Goal: Transaction & Acquisition: Purchase product/service

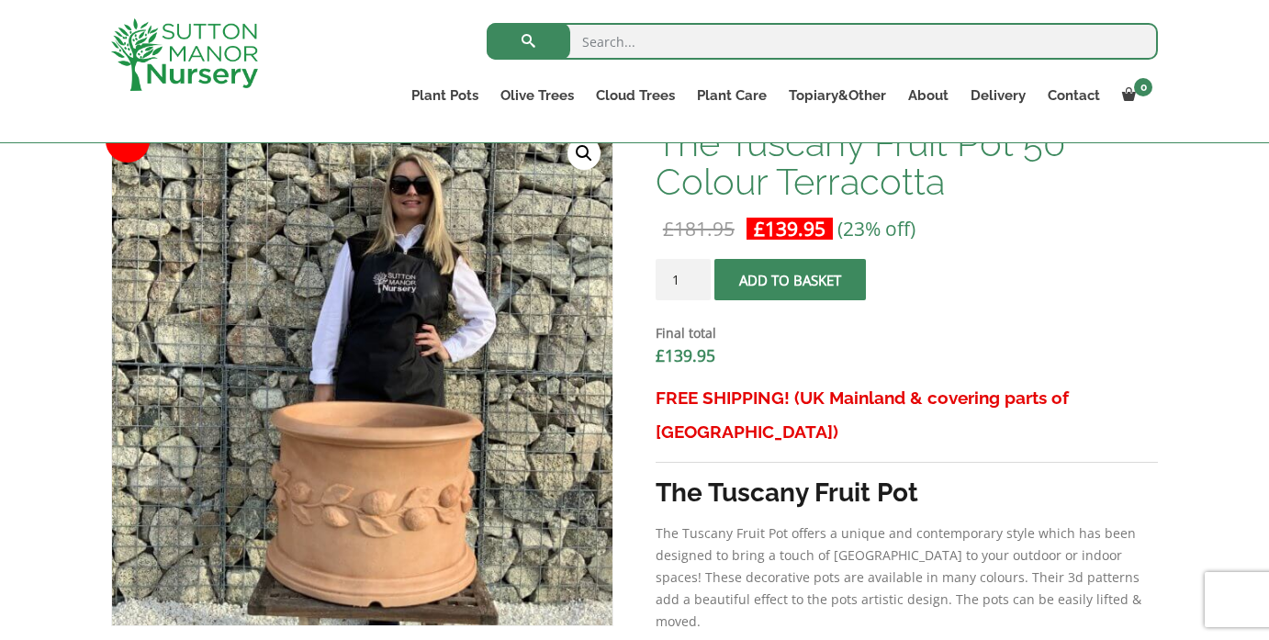
scroll to position [576, 0]
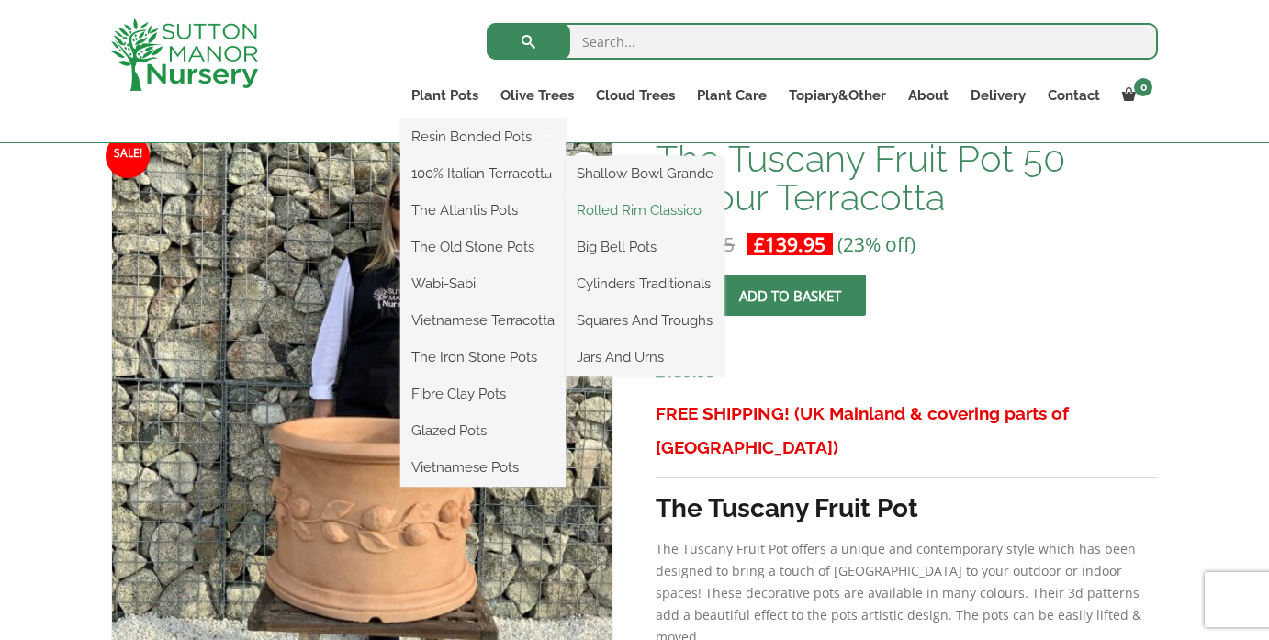
click at [611, 212] on link "Rolled Rim Classico" at bounding box center [644, 210] width 159 height 28
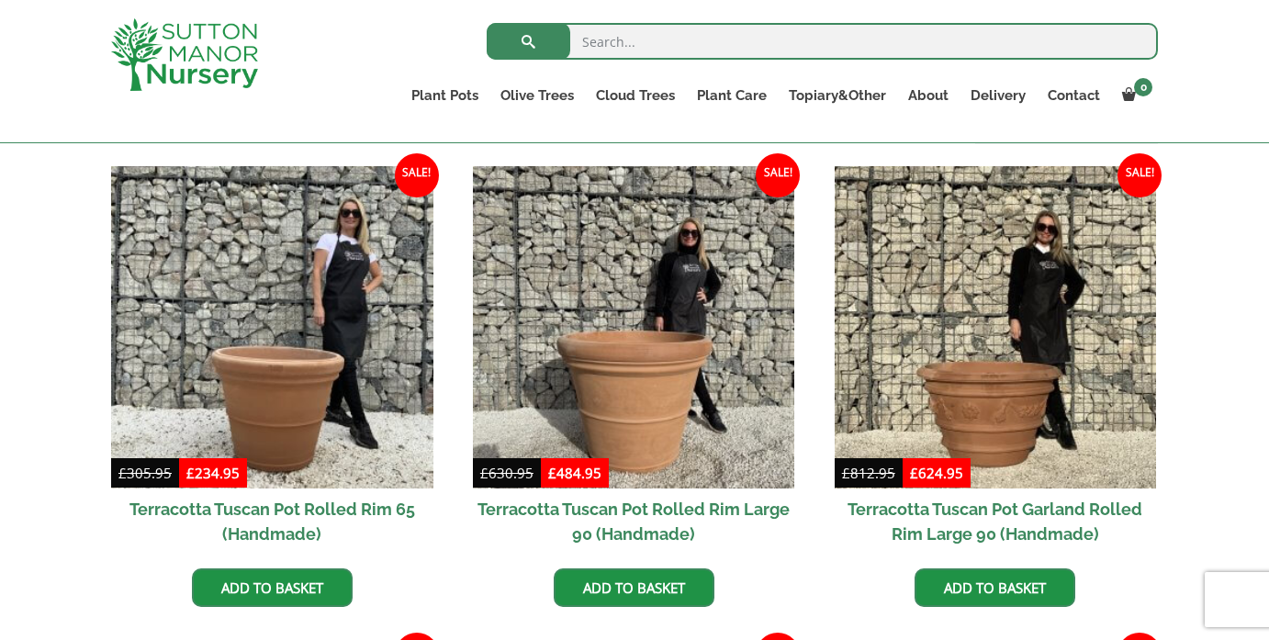
scroll to position [811, 0]
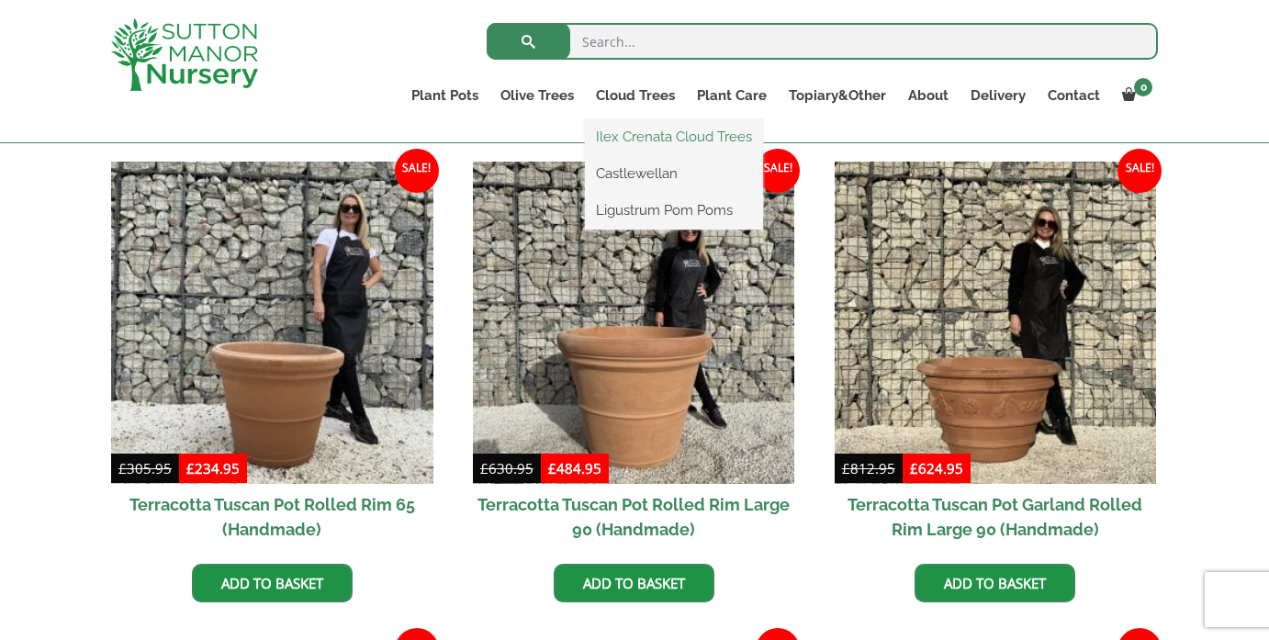
click at [624, 129] on link "Ilex Crenata Cloud Trees" at bounding box center [674, 137] width 178 height 28
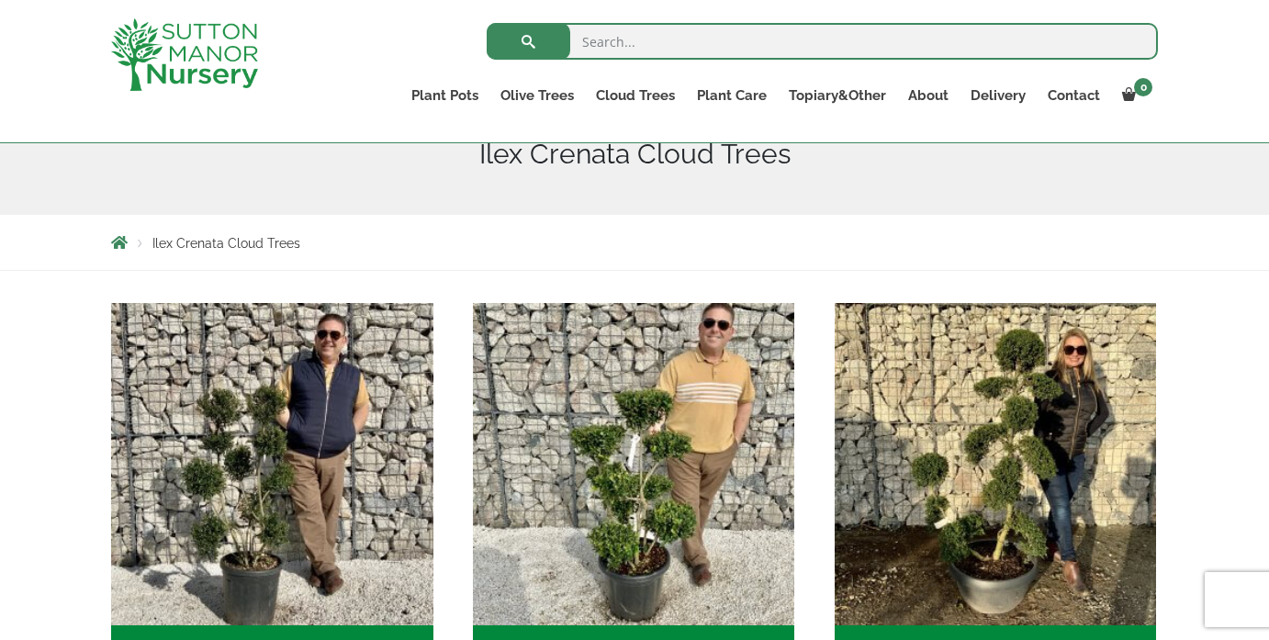
scroll to position [230, 0]
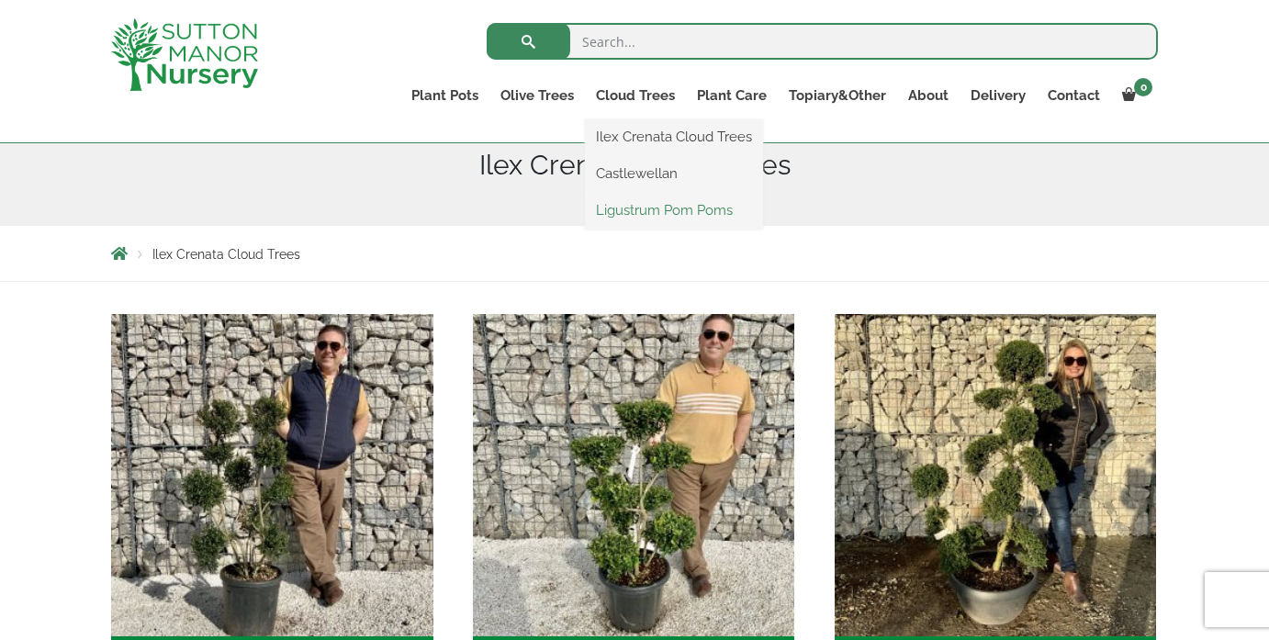
click at [631, 209] on link "Ligustrum Pom Poms" at bounding box center [674, 210] width 178 height 28
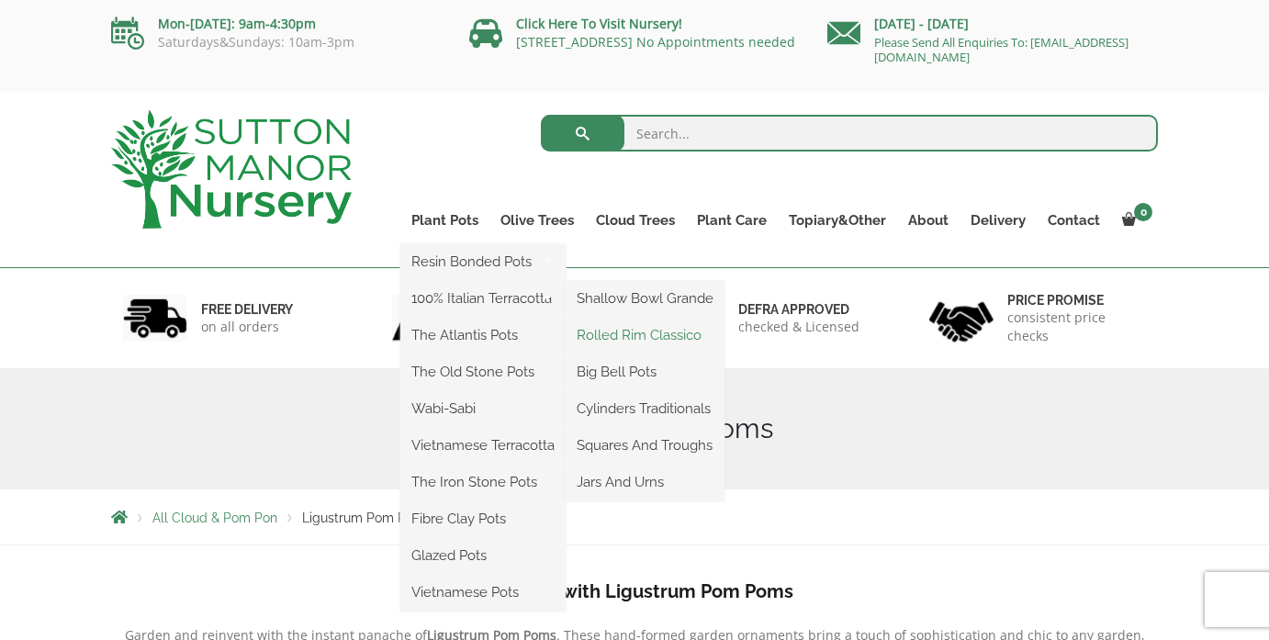
click at [607, 331] on link "Rolled Rim Classico" at bounding box center [644, 335] width 159 height 28
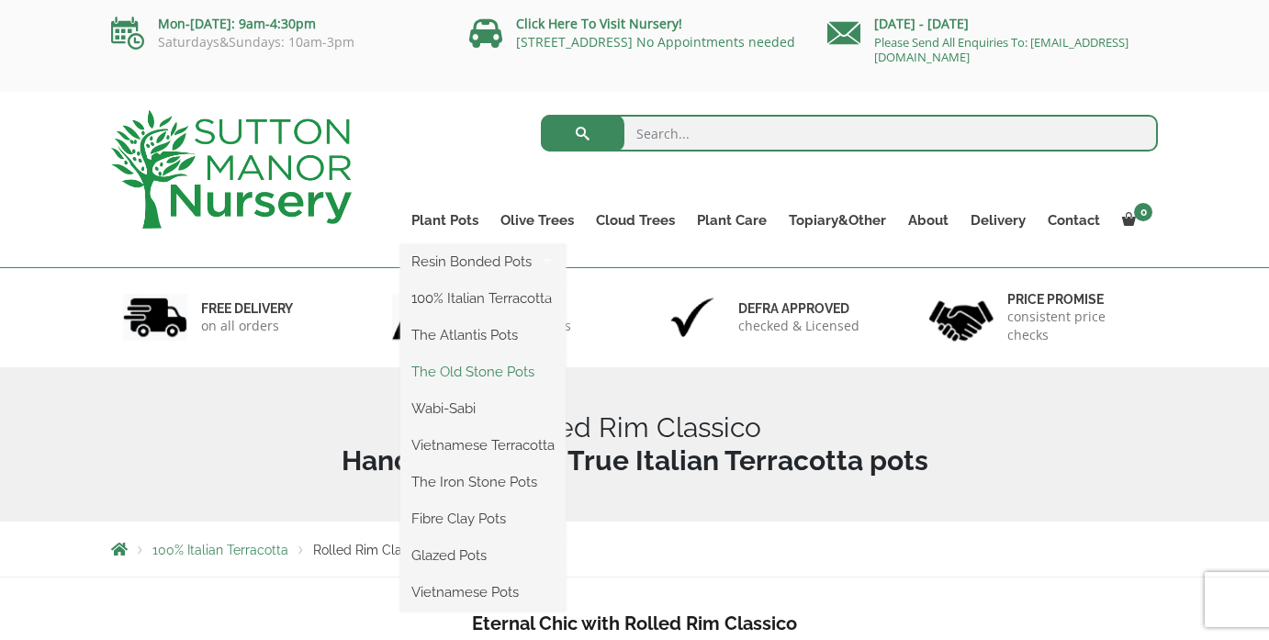
click at [451, 367] on link "The Old Stone Pots" at bounding box center [482, 372] width 165 height 28
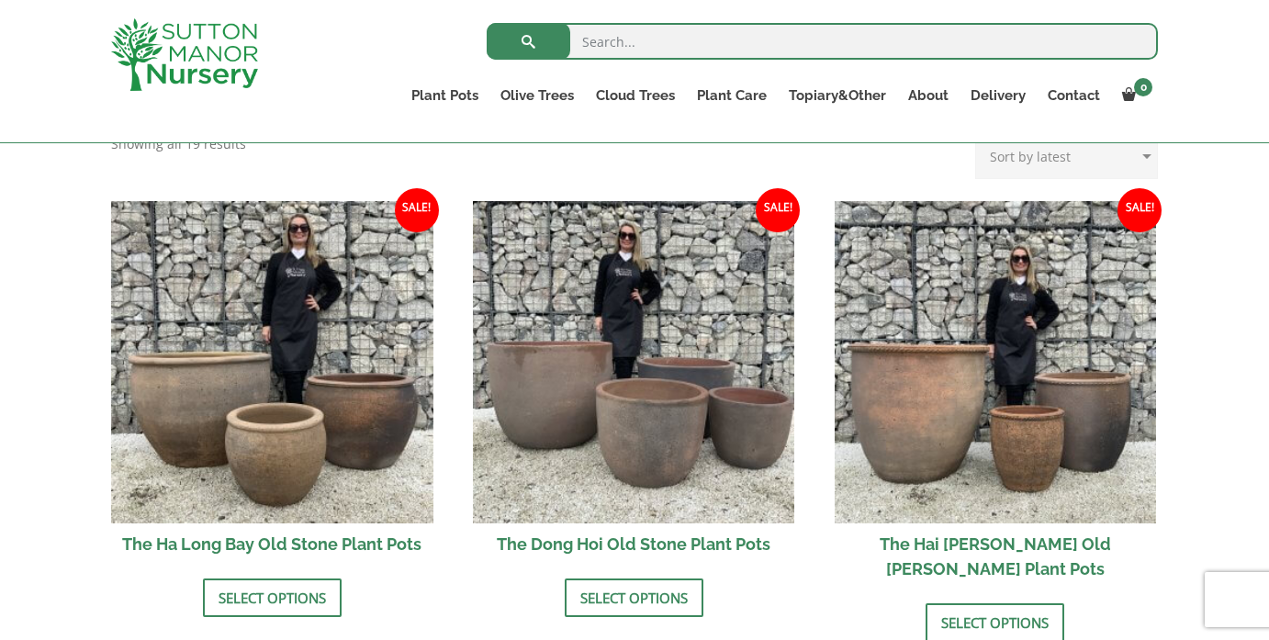
scroll to position [587, 0]
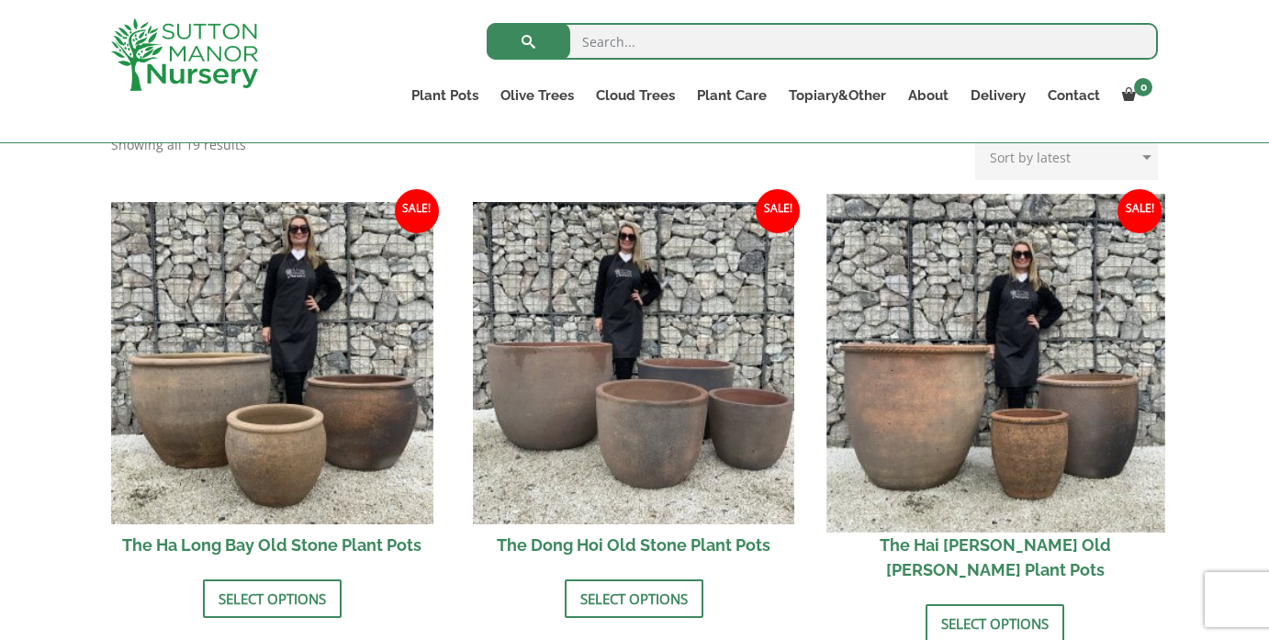
click at [928, 395] on img at bounding box center [995, 363] width 338 height 338
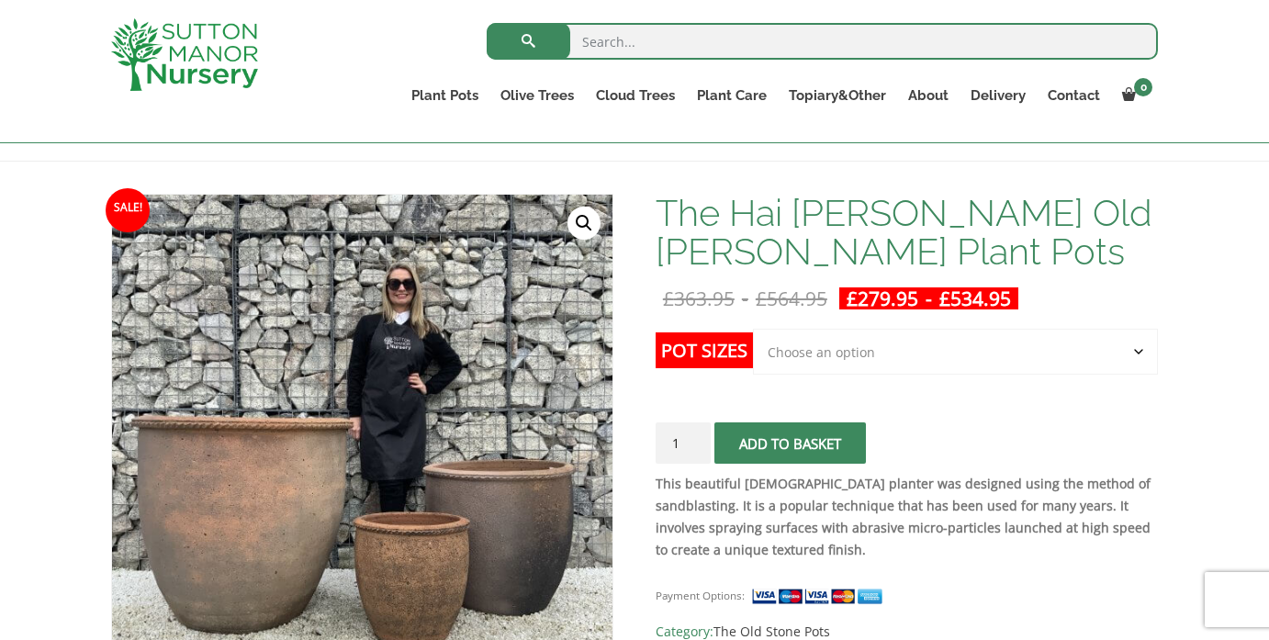
scroll to position [238, 0]
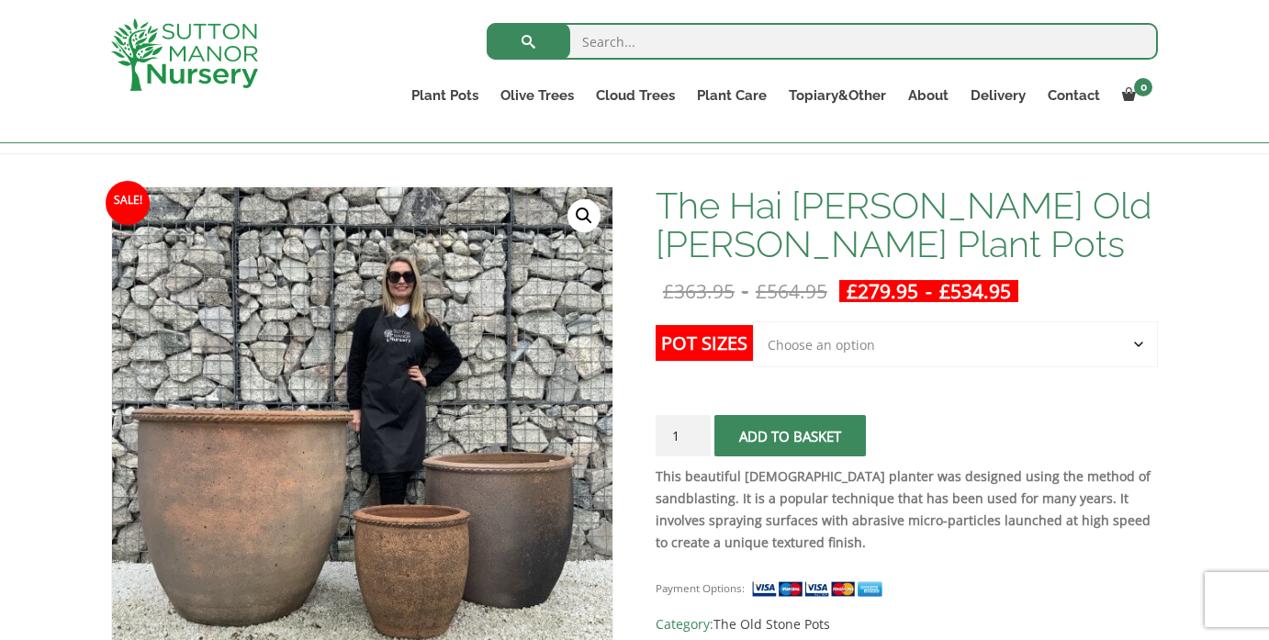
click at [1137, 341] on select "Choose an option Click here to buy the 3rd to Largest Pot In The Picture Click …" at bounding box center [955, 344] width 405 height 46
select select "Click here to buy the Largest pot In The Picture"
click at [753, 321] on select "Choose an option Click here to buy the 3rd to Largest Pot In The Picture Click …" at bounding box center [955, 344] width 405 height 46
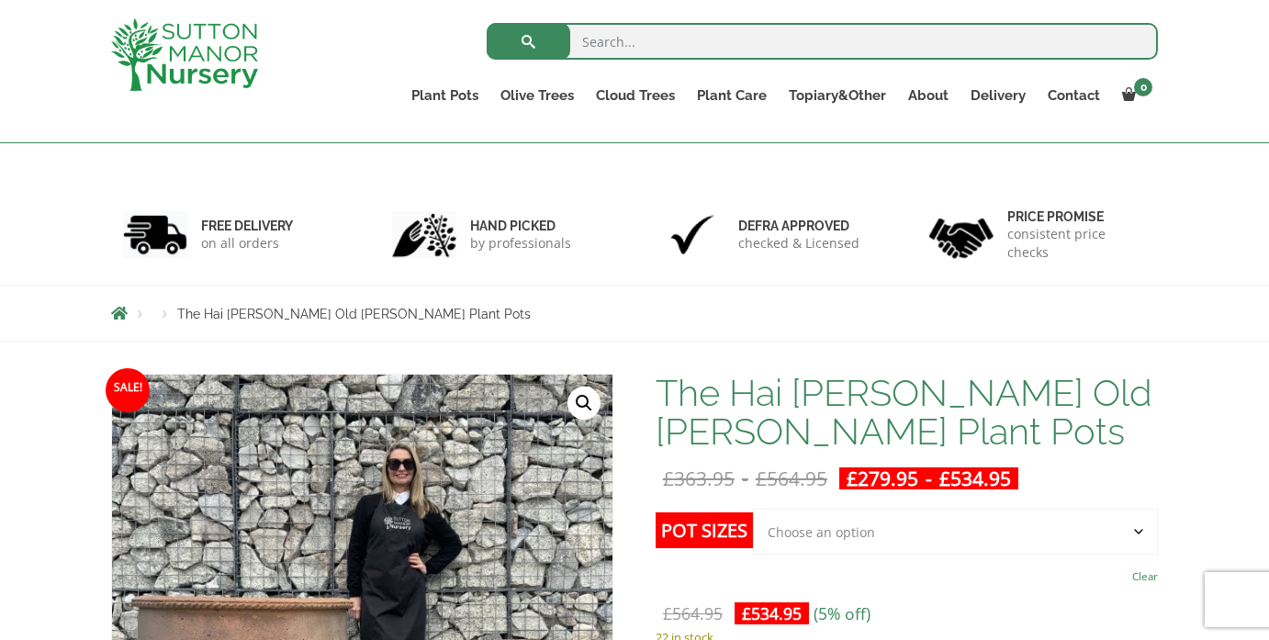
scroll to position [0, 0]
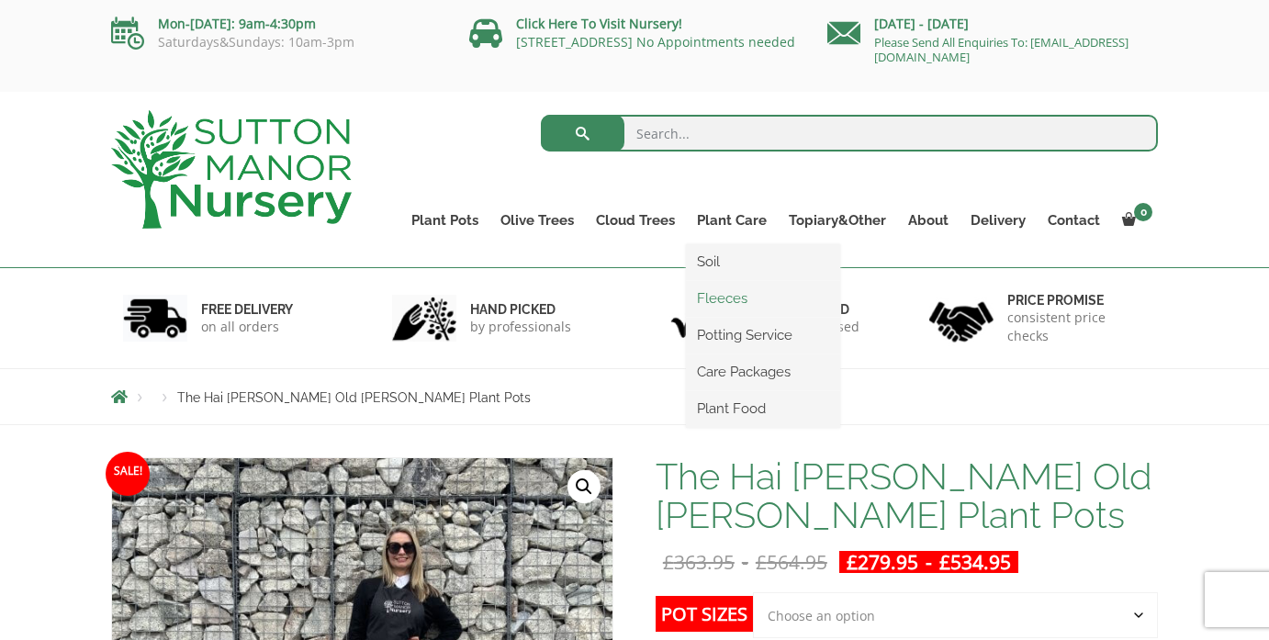
click at [717, 294] on link "Fleeces" at bounding box center [763, 299] width 154 height 28
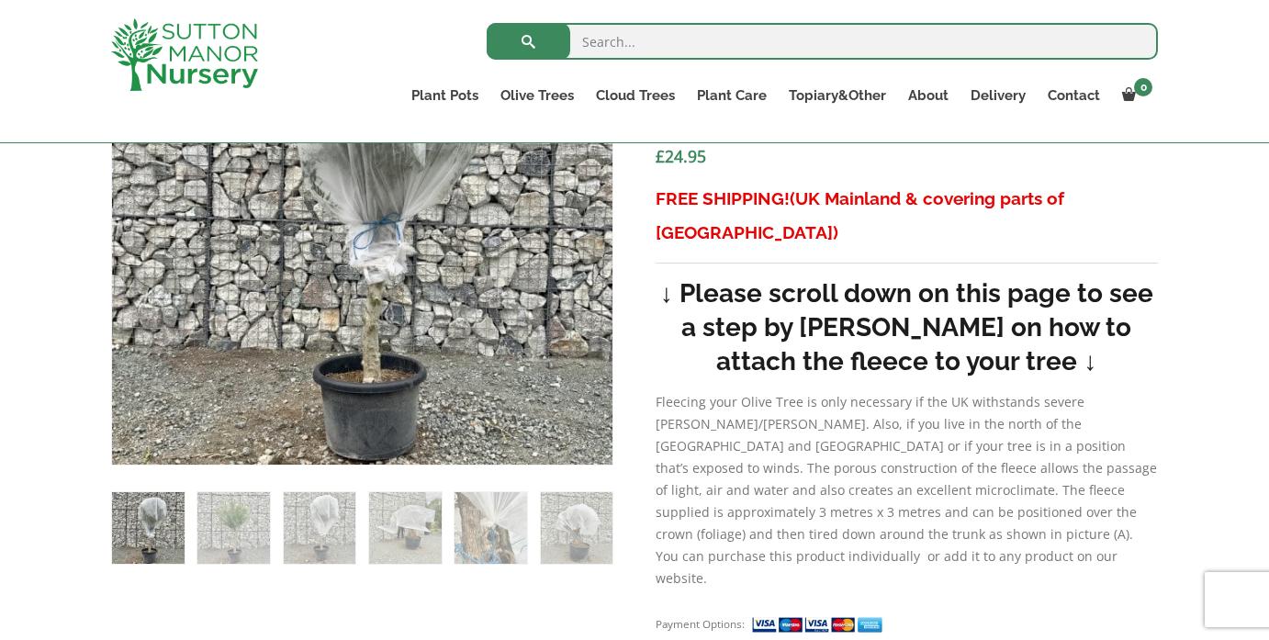
scroll to position [675, 0]
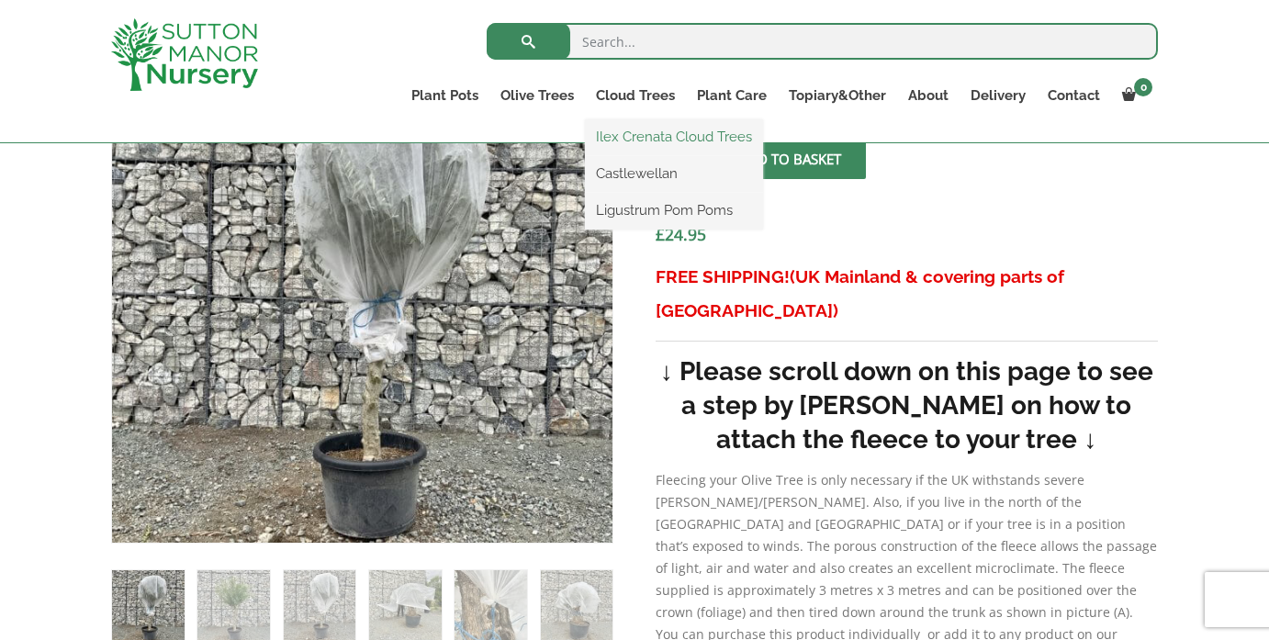
click at [647, 128] on link "Ilex Crenata Cloud Trees" at bounding box center [674, 137] width 178 height 28
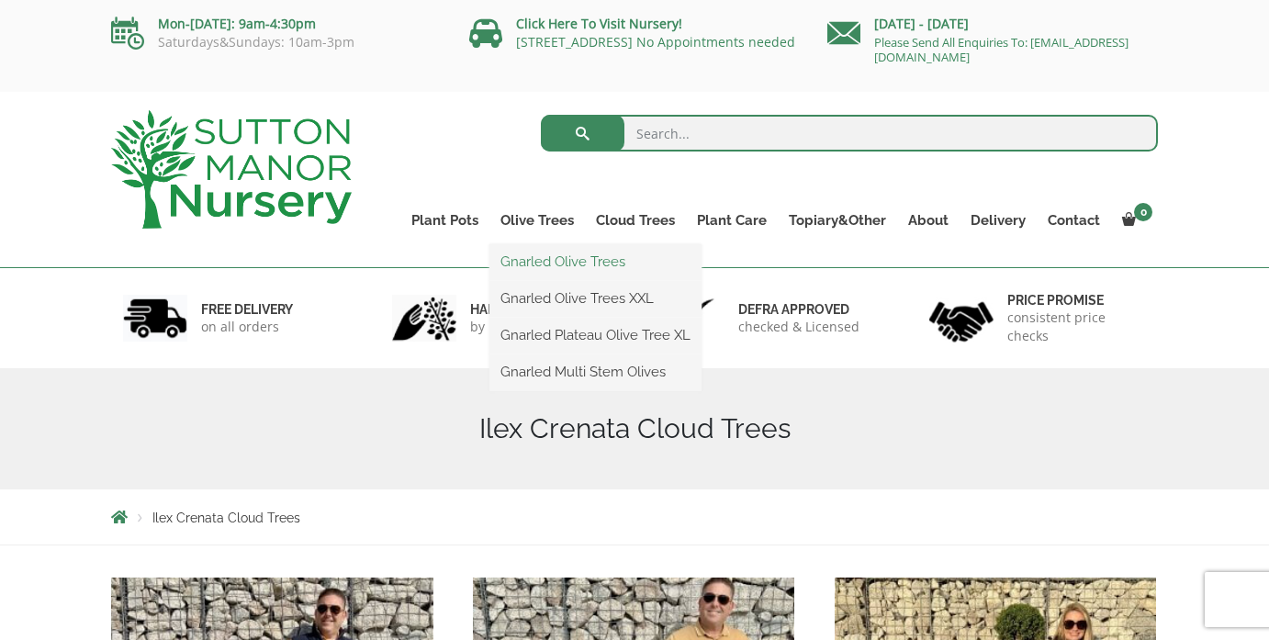
click at [541, 261] on link "Gnarled Olive Trees" at bounding box center [595, 262] width 212 height 28
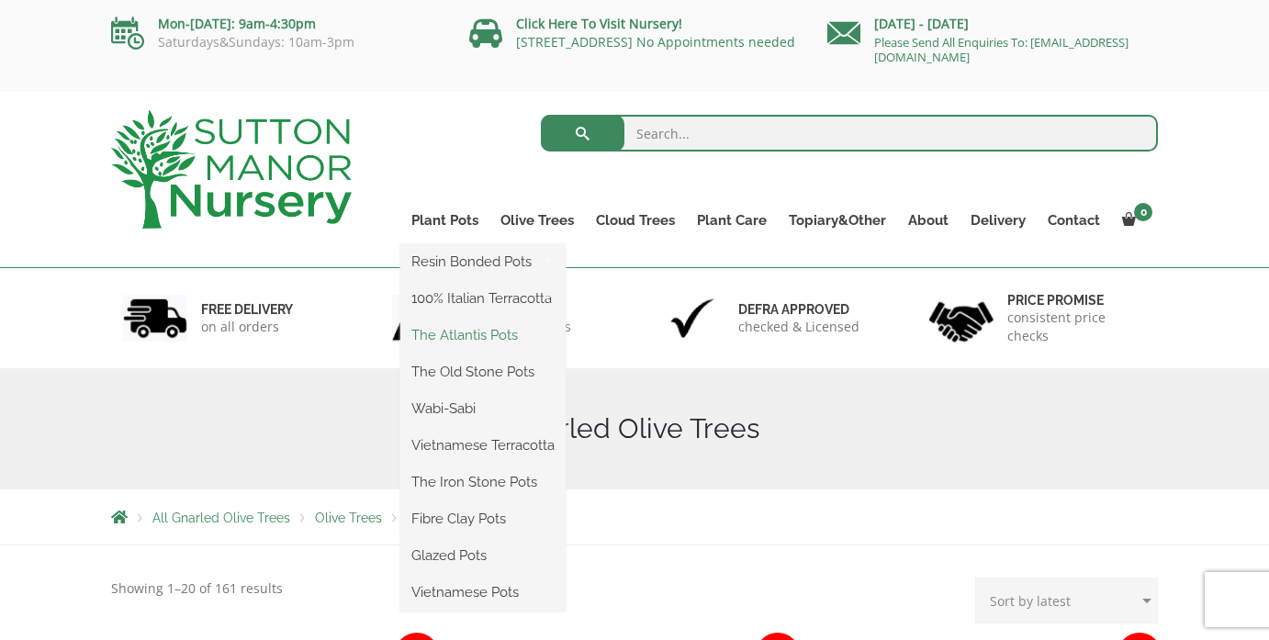
click at [463, 333] on link "The Atlantis Pots" at bounding box center [482, 335] width 165 height 28
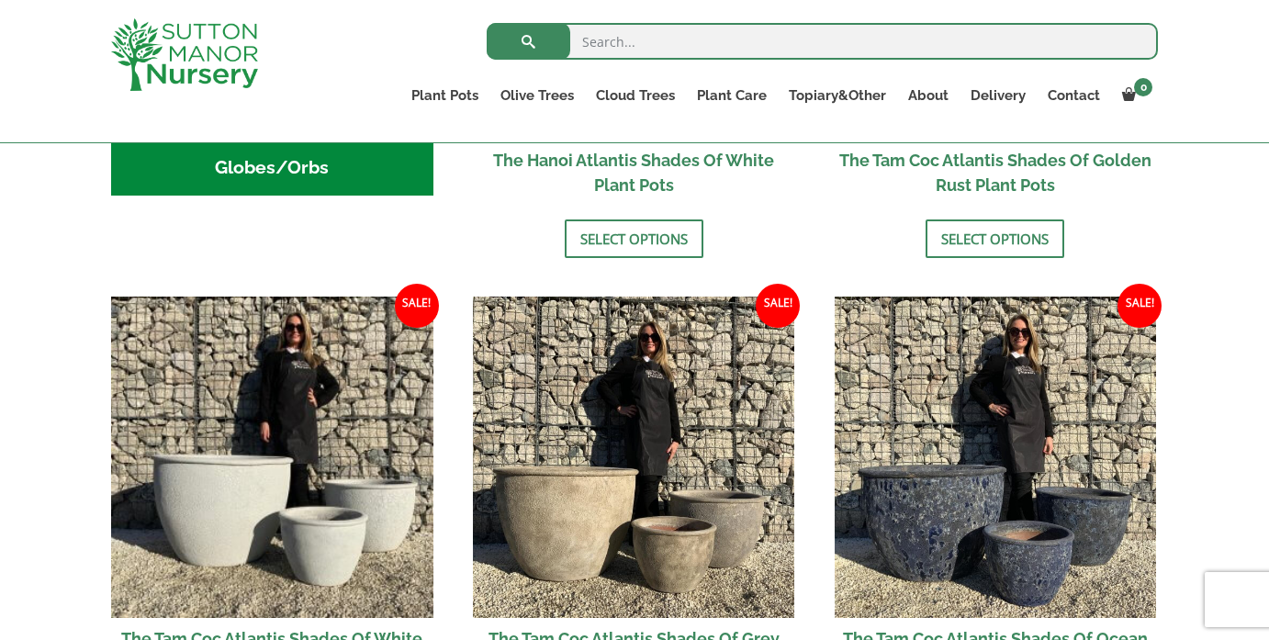
scroll to position [922, 0]
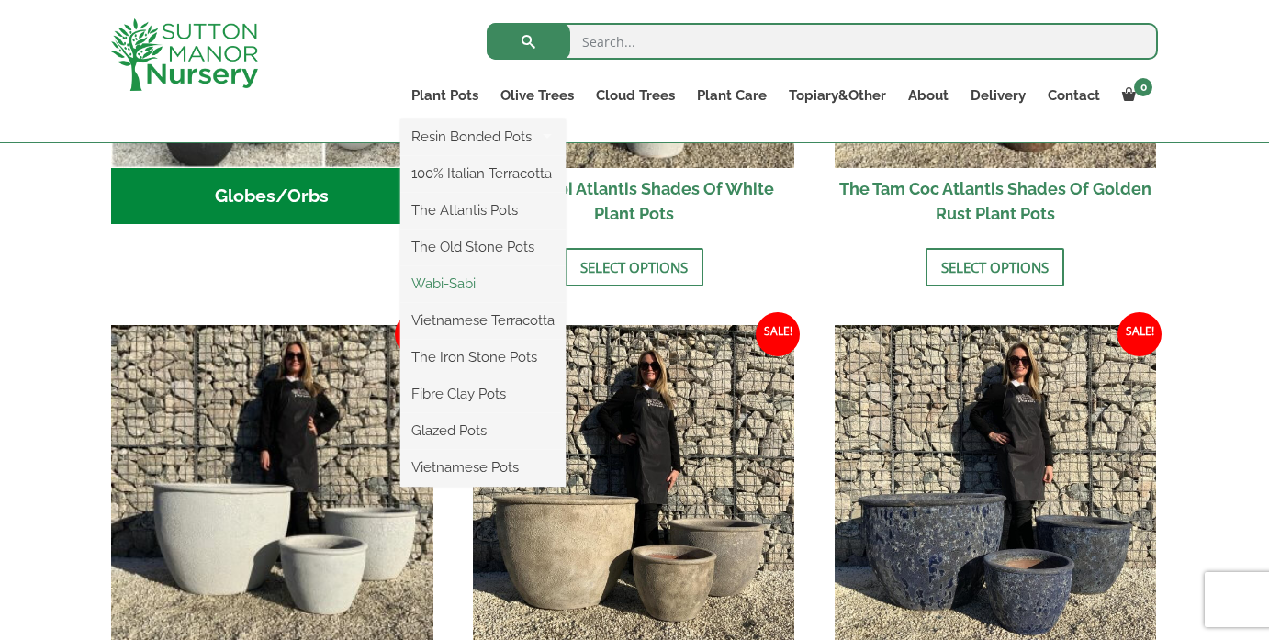
click at [454, 278] on link "Wabi-Sabi" at bounding box center [482, 284] width 165 height 28
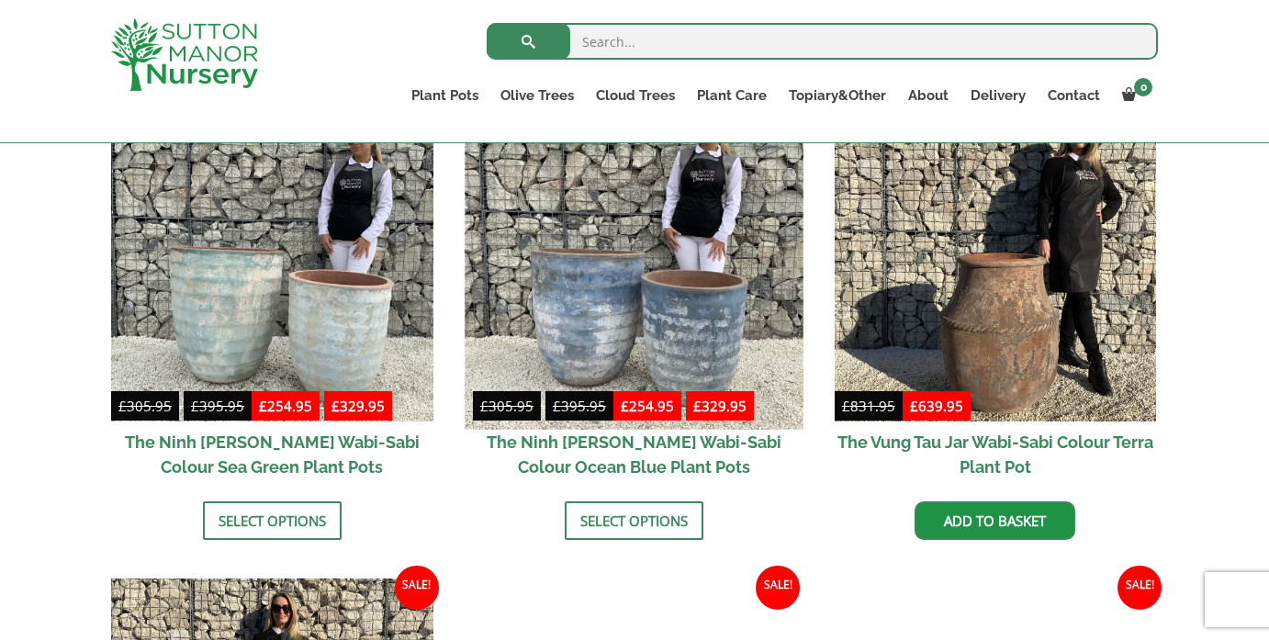
scroll to position [1410, 0]
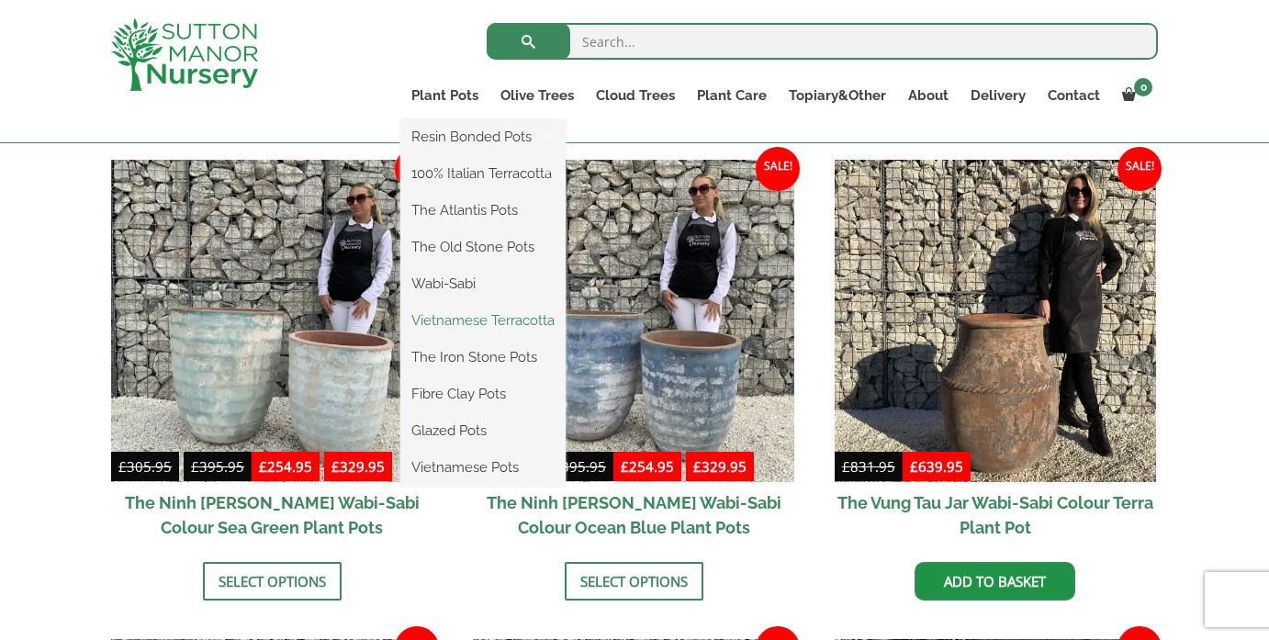
click at [470, 323] on link "Vietnamese Terracotta" at bounding box center [482, 321] width 165 height 28
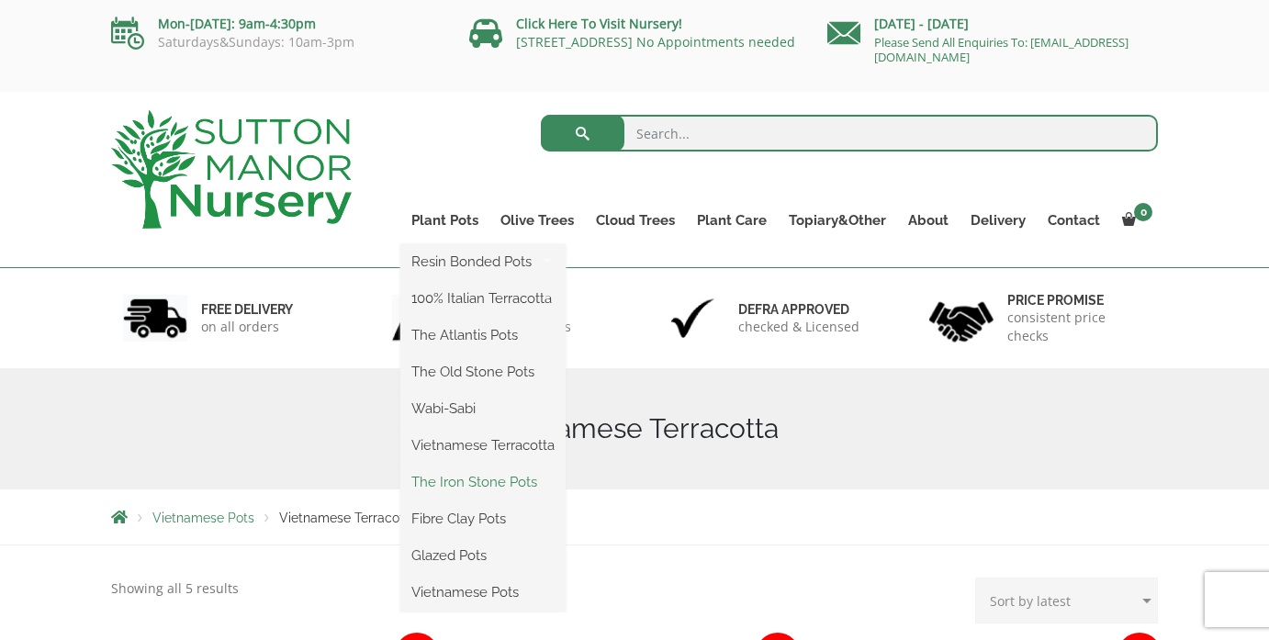
click at [485, 481] on link "The Iron Stone Pots" at bounding box center [482, 482] width 165 height 28
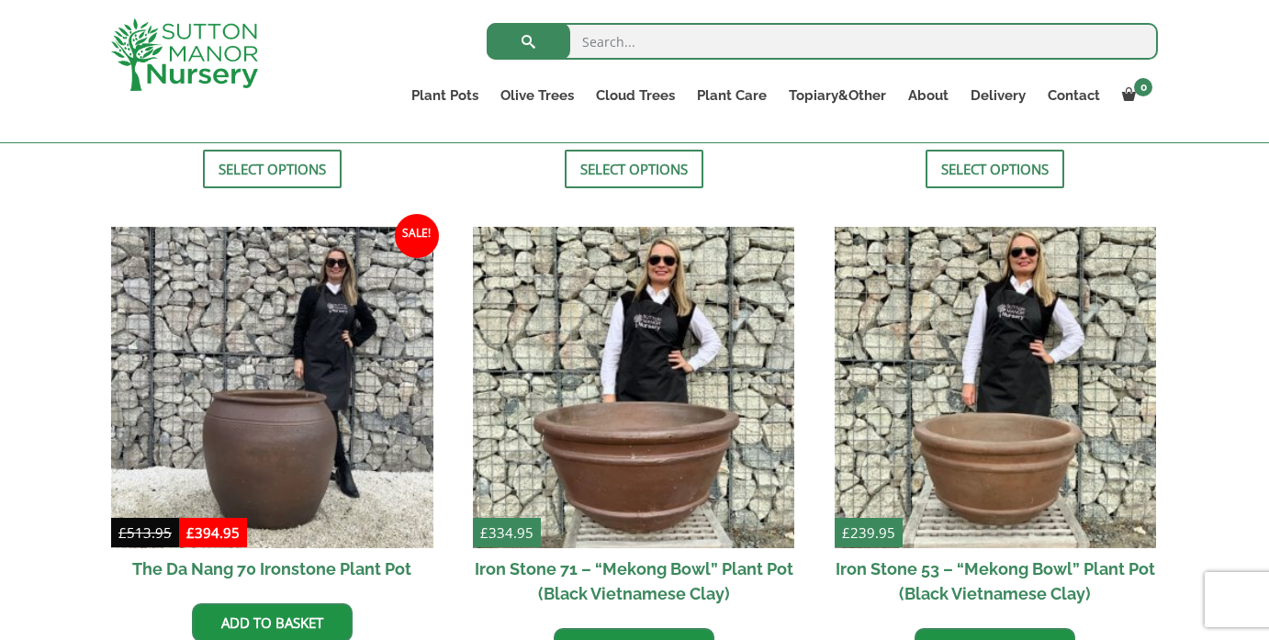
scroll to position [1023, 0]
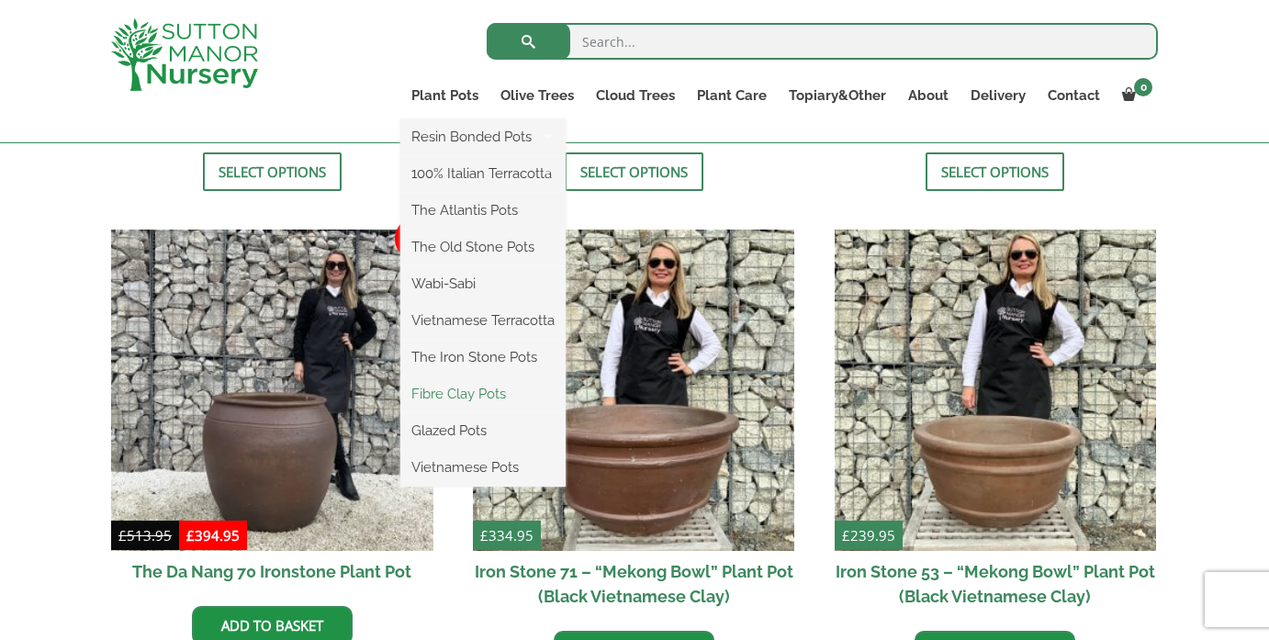
click at [440, 395] on link "Fibre Clay Pots" at bounding box center [482, 394] width 165 height 28
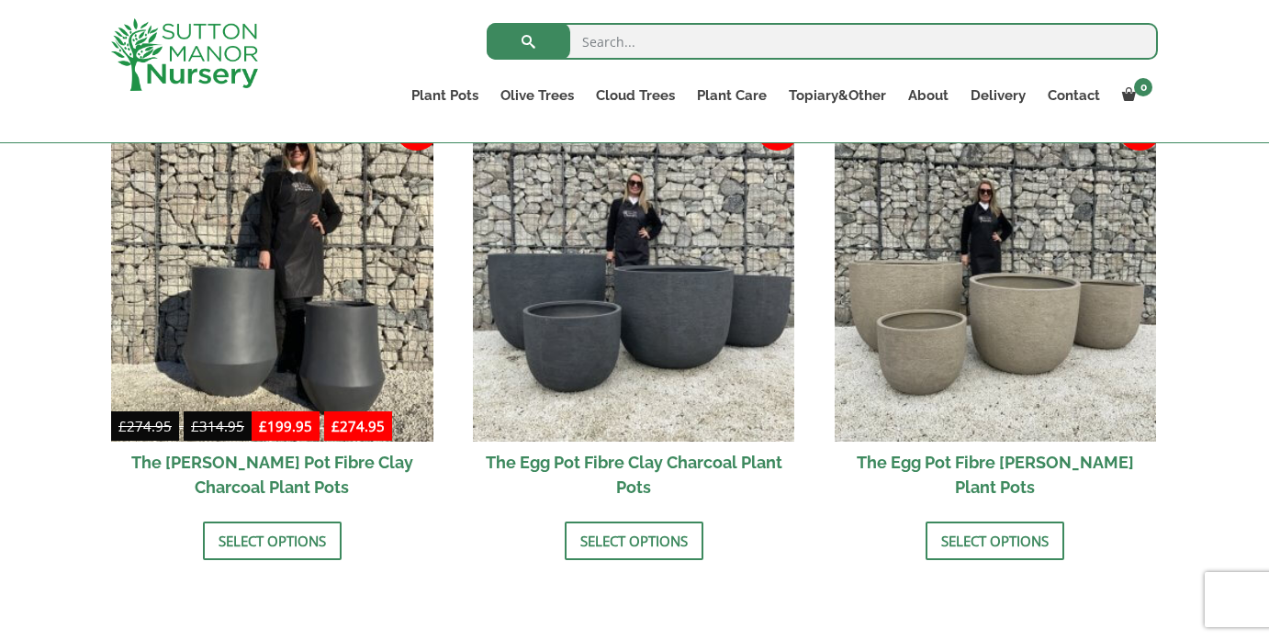
scroll to position [609, 0]
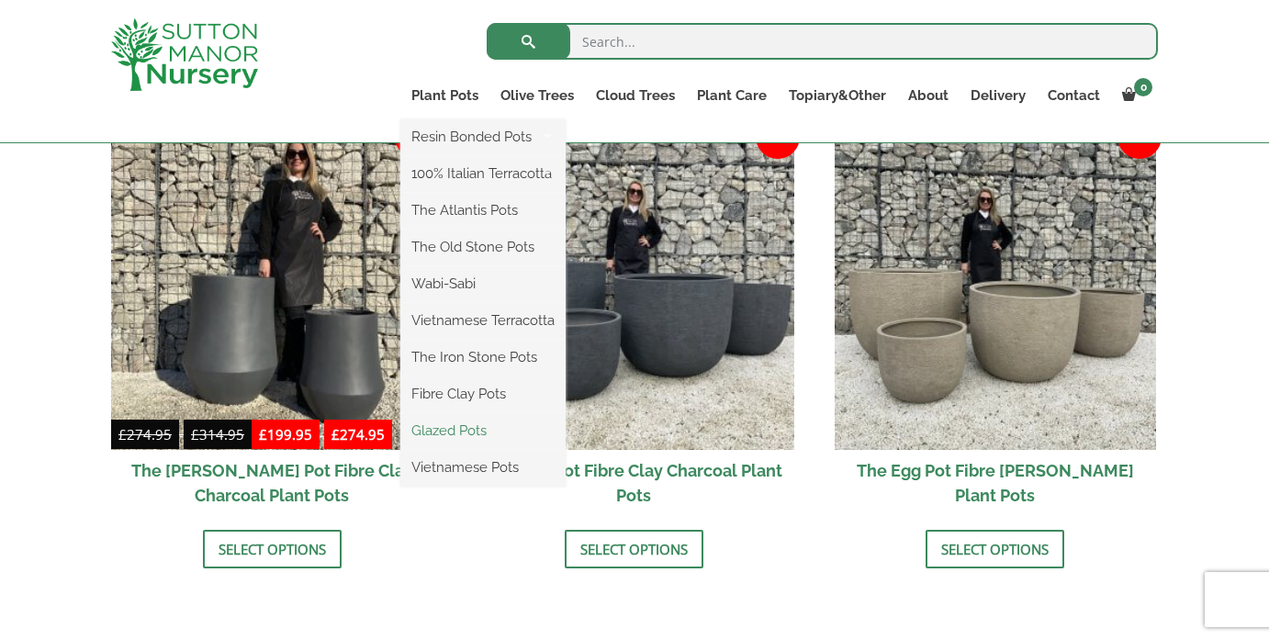
click at [453, 424] on link "Glazed Pots" at bounding box center [482, 431] width 165 height 28
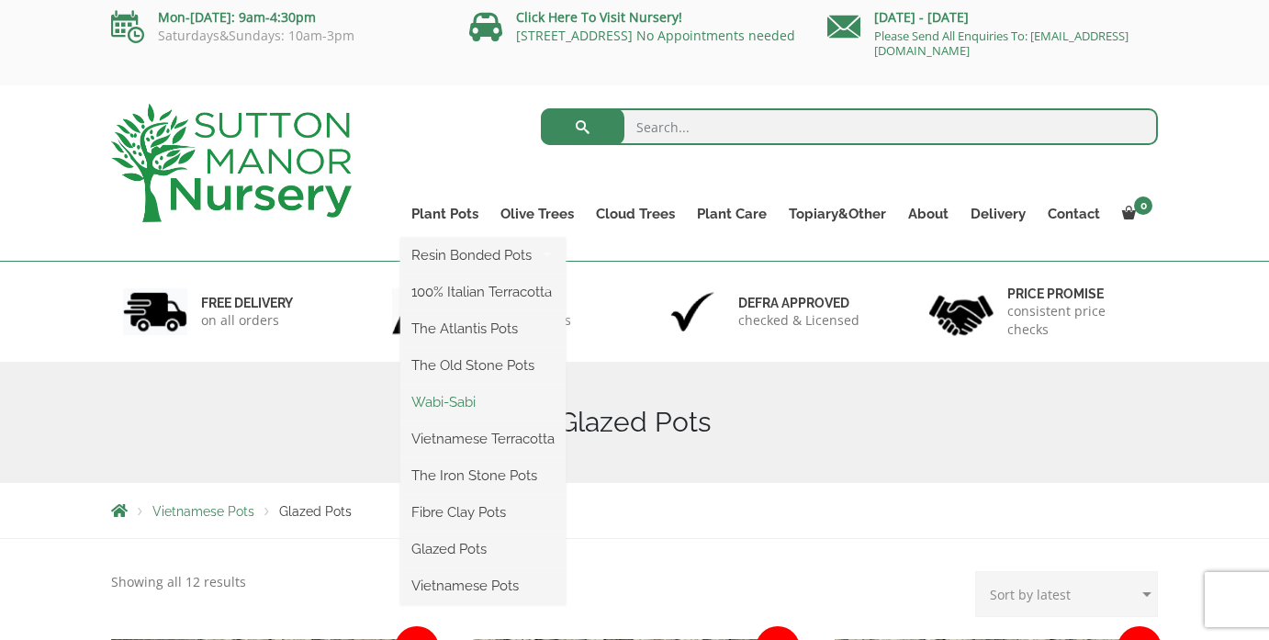
scroll to position [7, 0]
click at [463, 587] on link "Vietnamese Pots" at bounding box center [482, 585] width 165 height 28
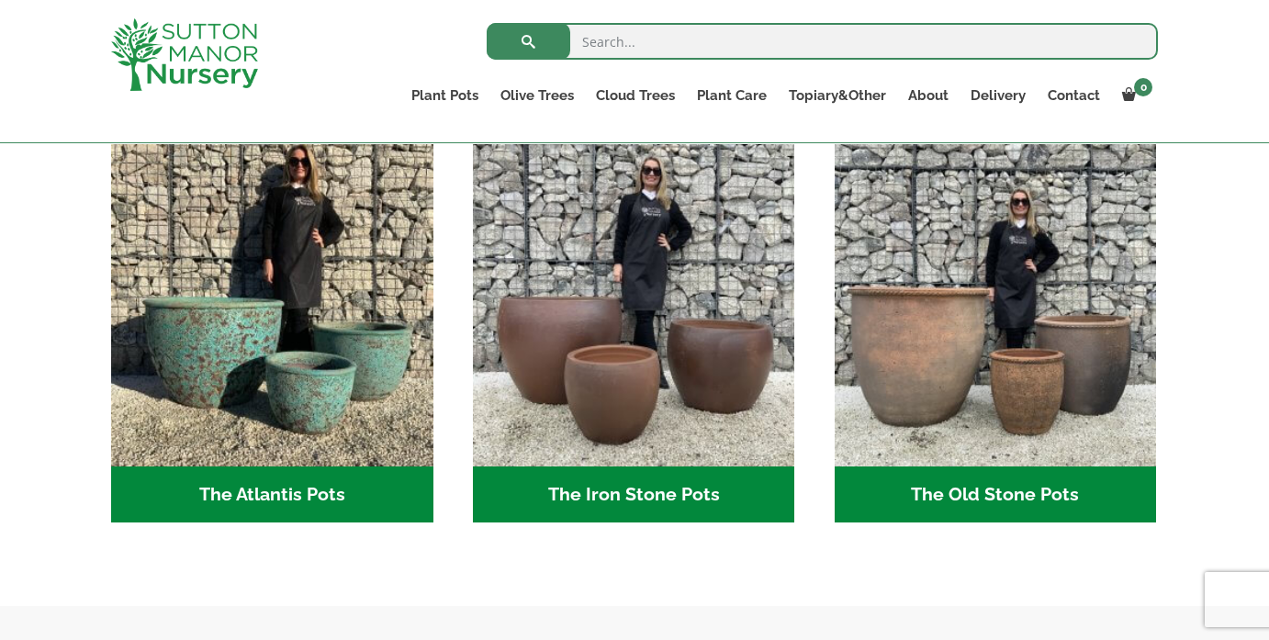
scroll to position [969, 0]
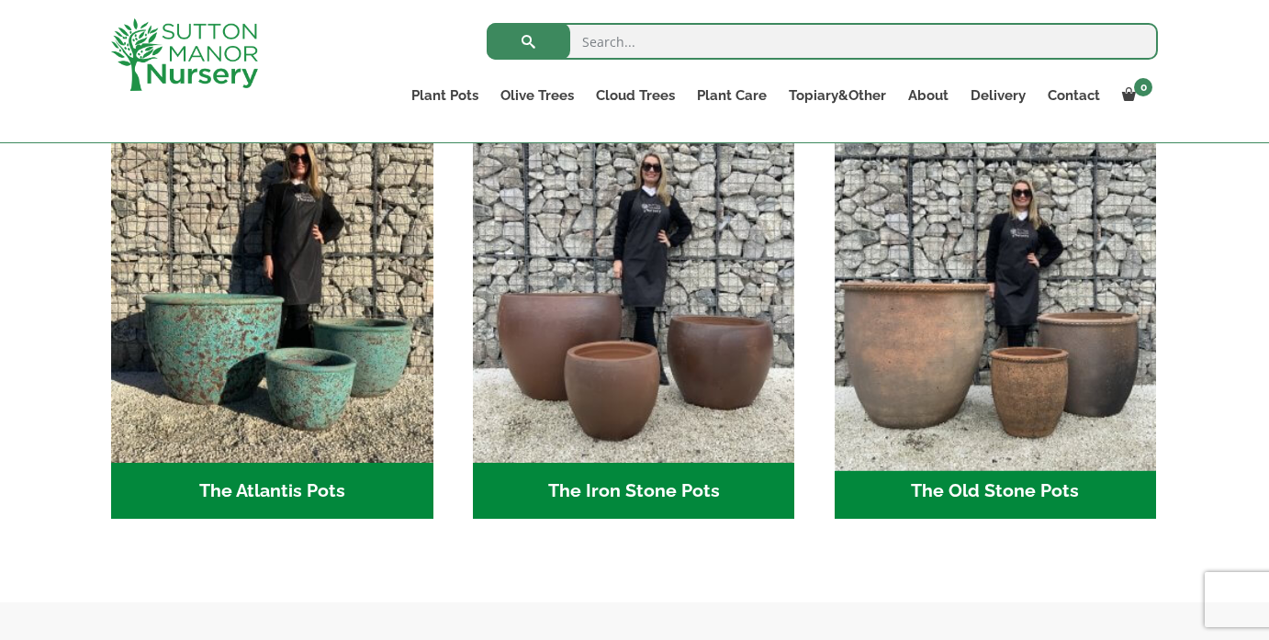
click at [948, 357] on img "Visit product category The Old Stone Pots" at bounding box center [995, 302] width 338 height 338
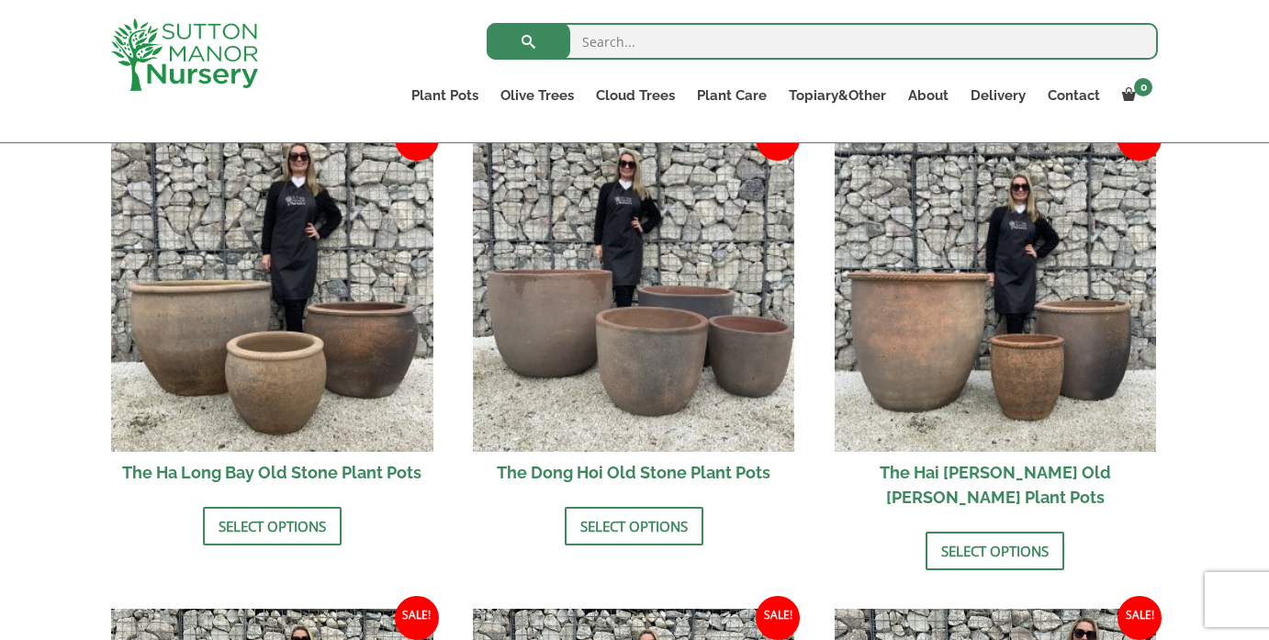
scroll to position [661, 0]
click at [358, 81] on div "Search for: Plant Pots Resin Bonded Pots The Amalfi Pots The Milan Pots The Cap…" at bounding box center [741, 71] width 859 height 142
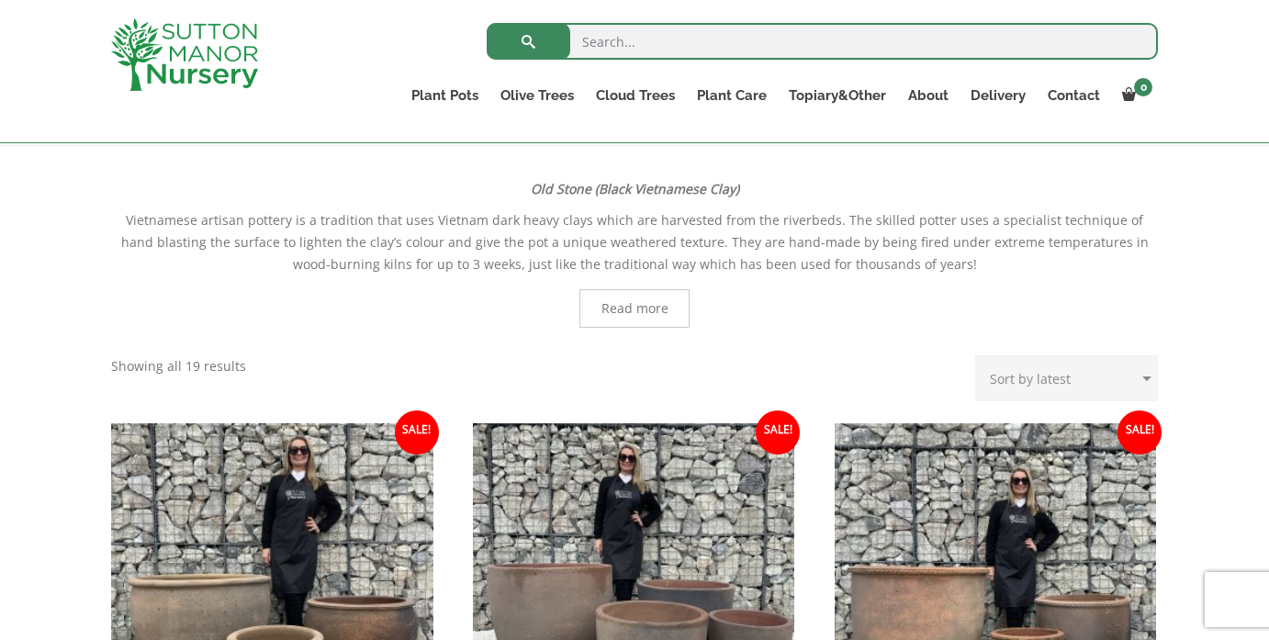
scroll to position [201, 0]
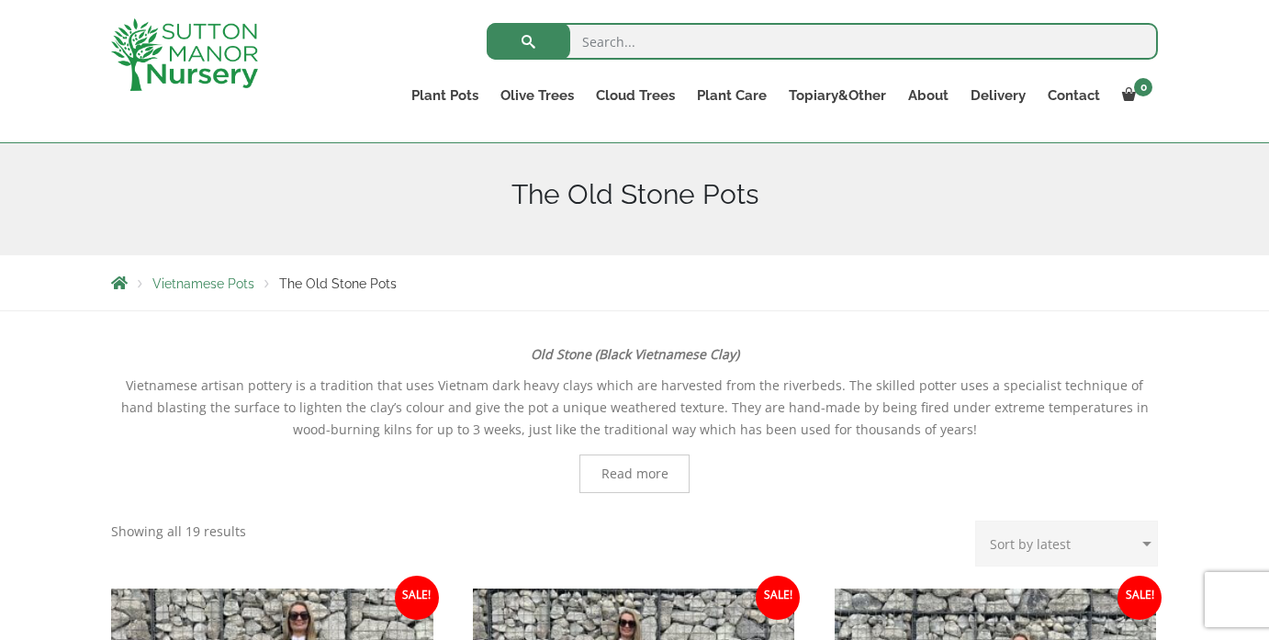
click at [1124, 255] on div "Vietnamese Pots The Old Stone Pots" at bounding box center [634, 282] width 1074 height 55
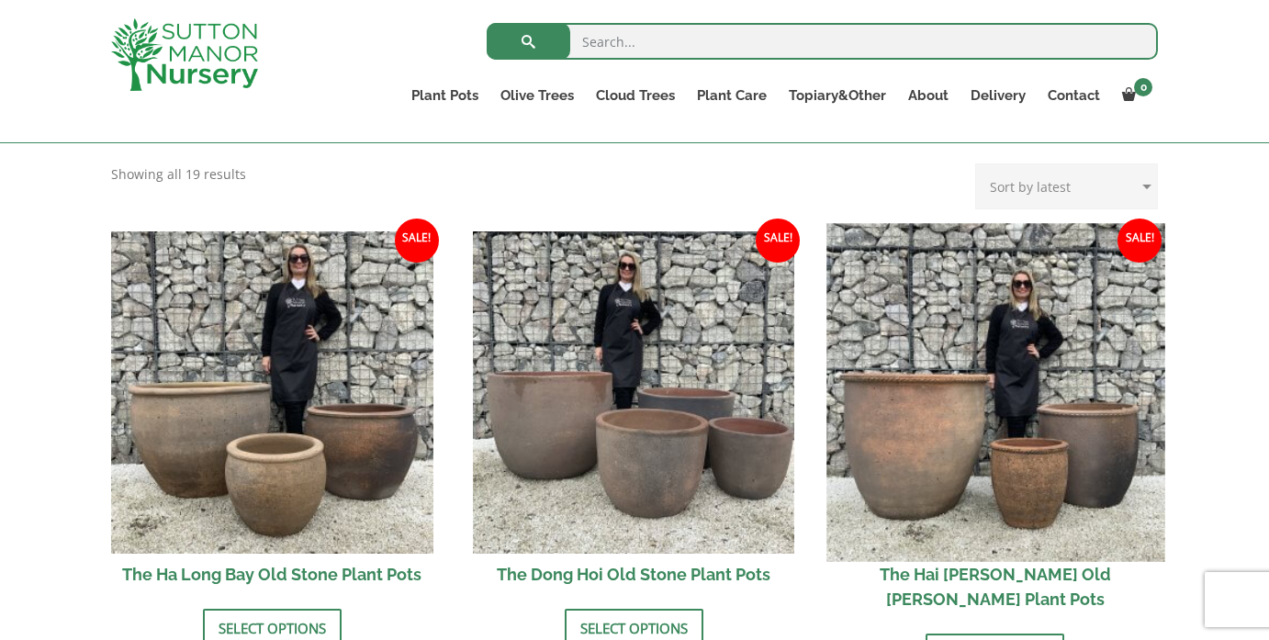
scroll to position [563, 0]
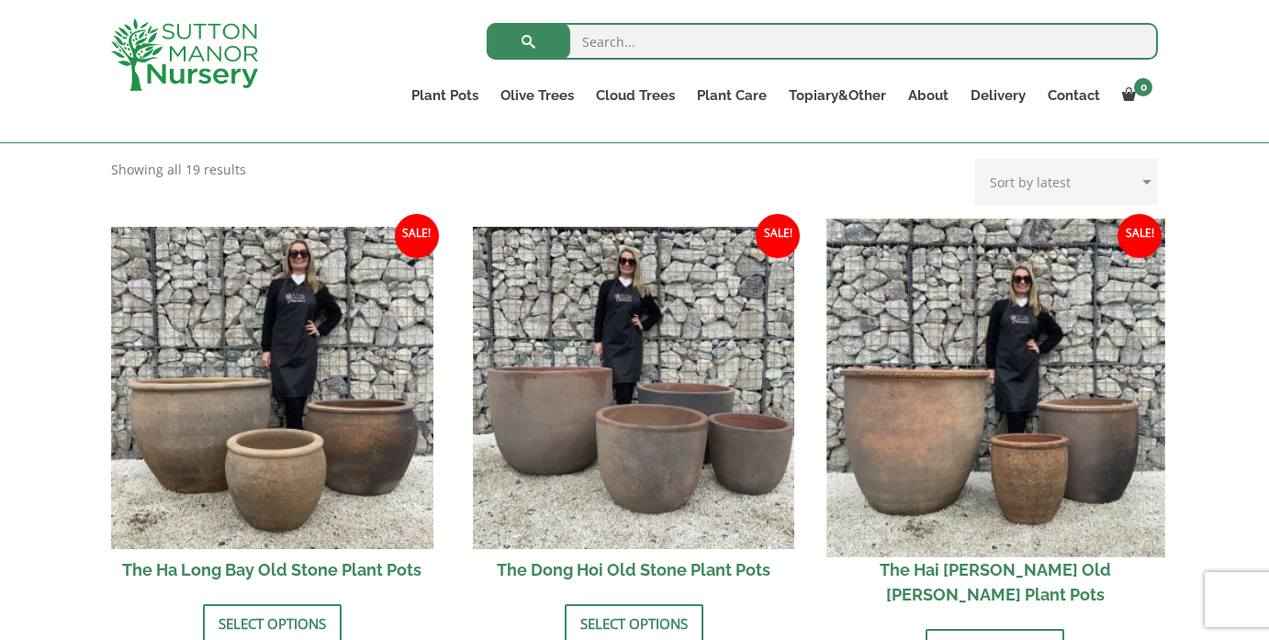
click at [888, 438] on img at bounding box center [995, 387] width 338 height 338
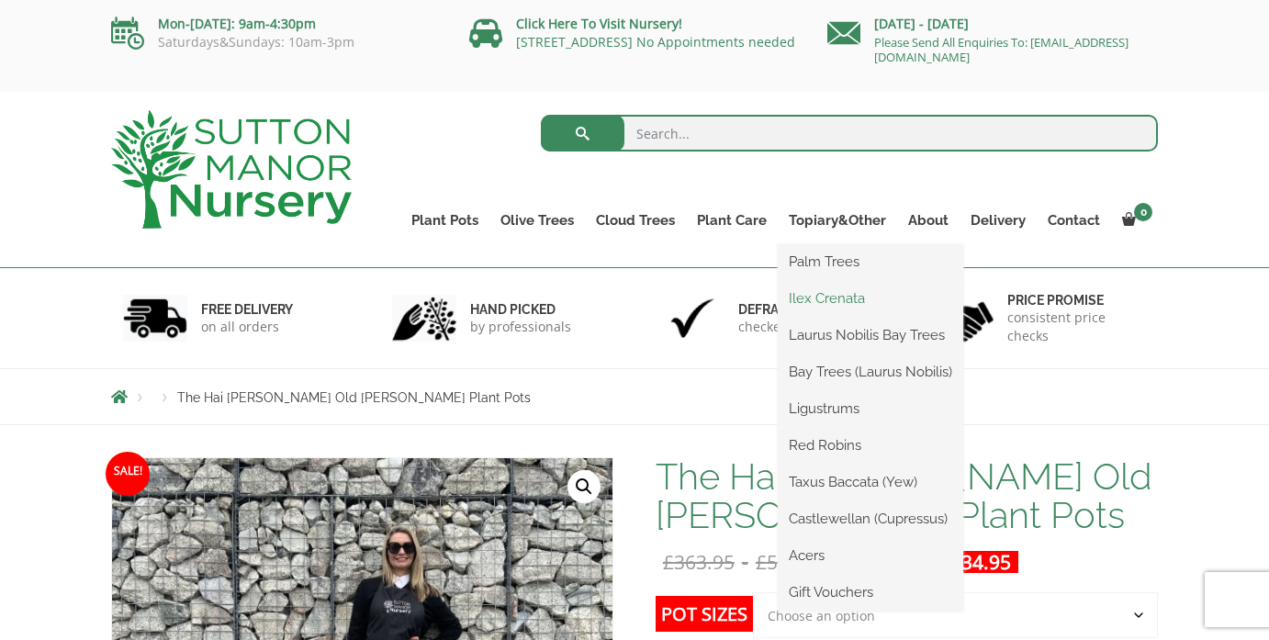
click at [836, 291] on link "Ilex Crenata" at bounding box center [869, 299] width 185 height 28
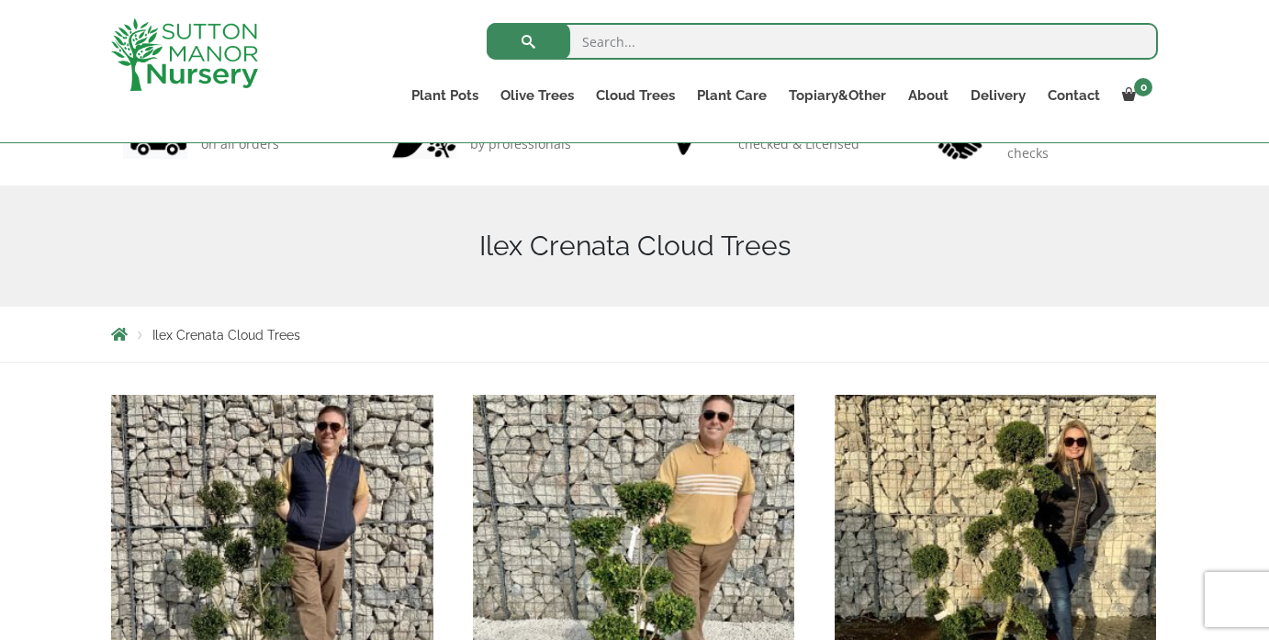
scroll to position [33, 0]
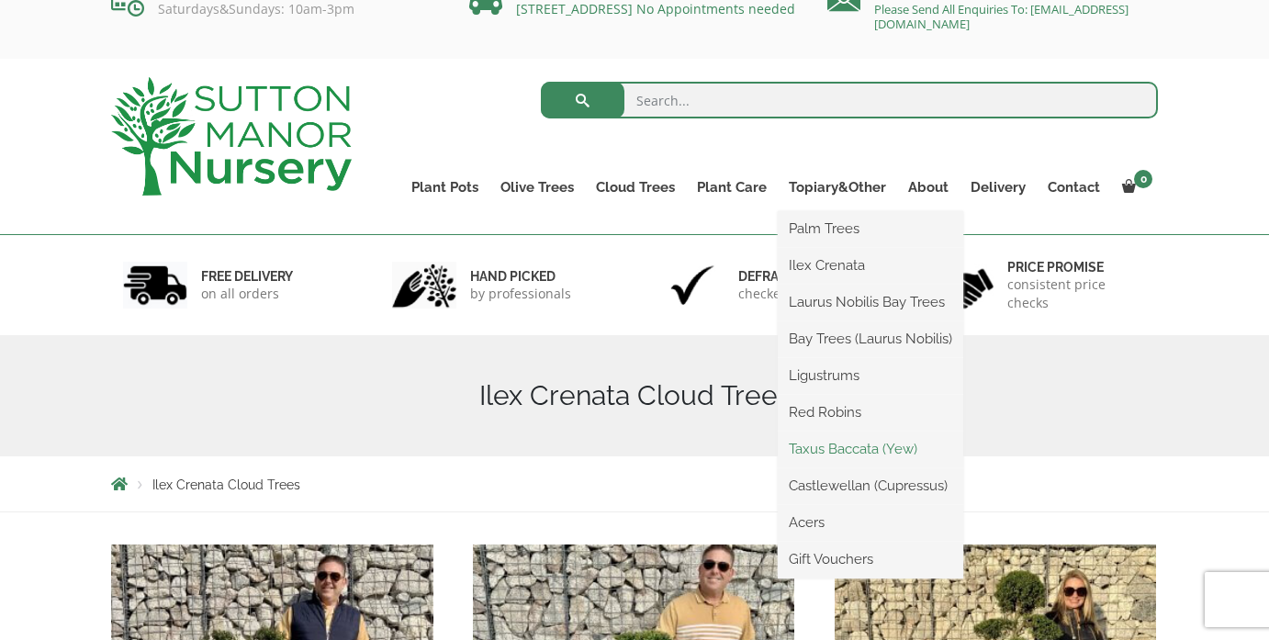
click at [847, 448] on link "Taxus Baccata (Yew)" at bounding box center [869, 449] width 185 height 28
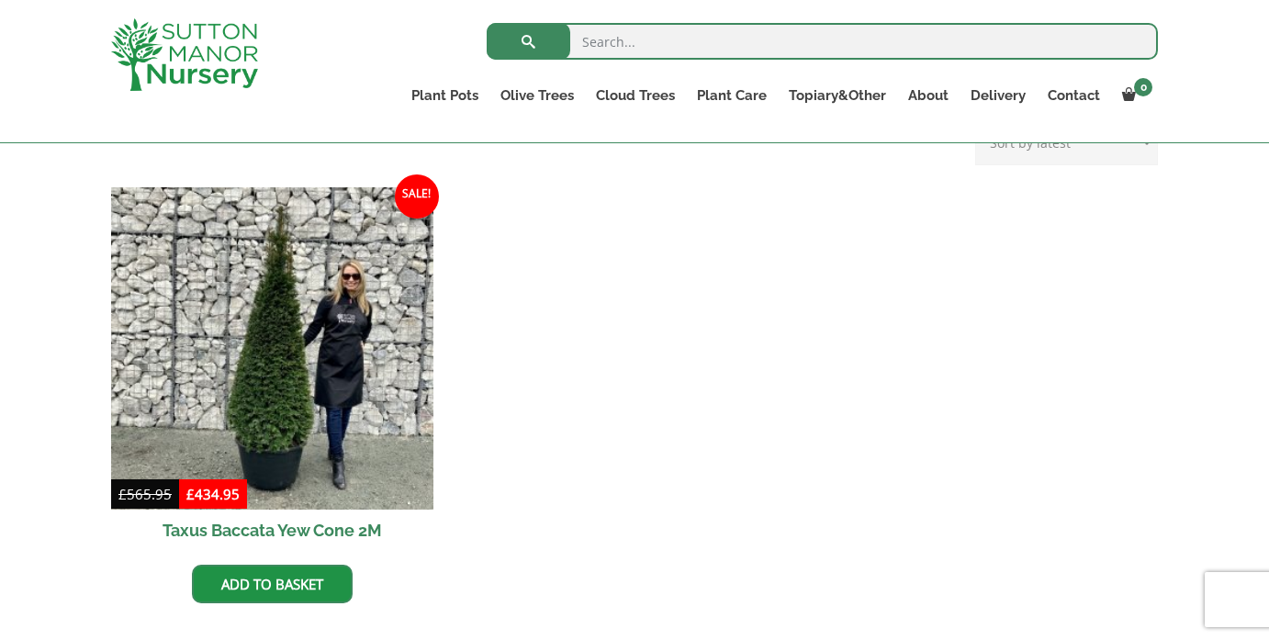
scroll to position [760, 0]
